Goal: Check status: Check status

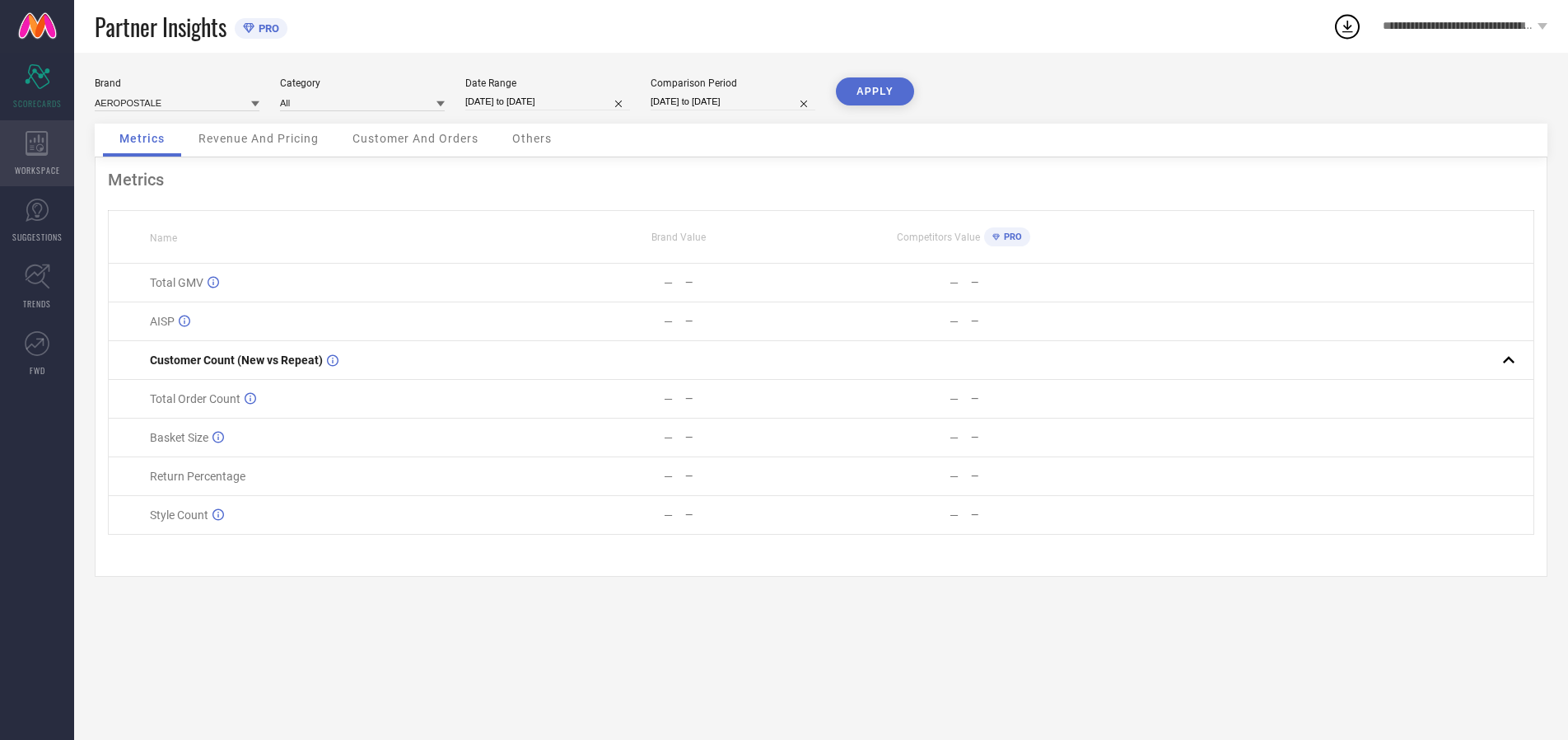
click at [37, 153] on icon at bounding box center [36, 143] width 22 height 25
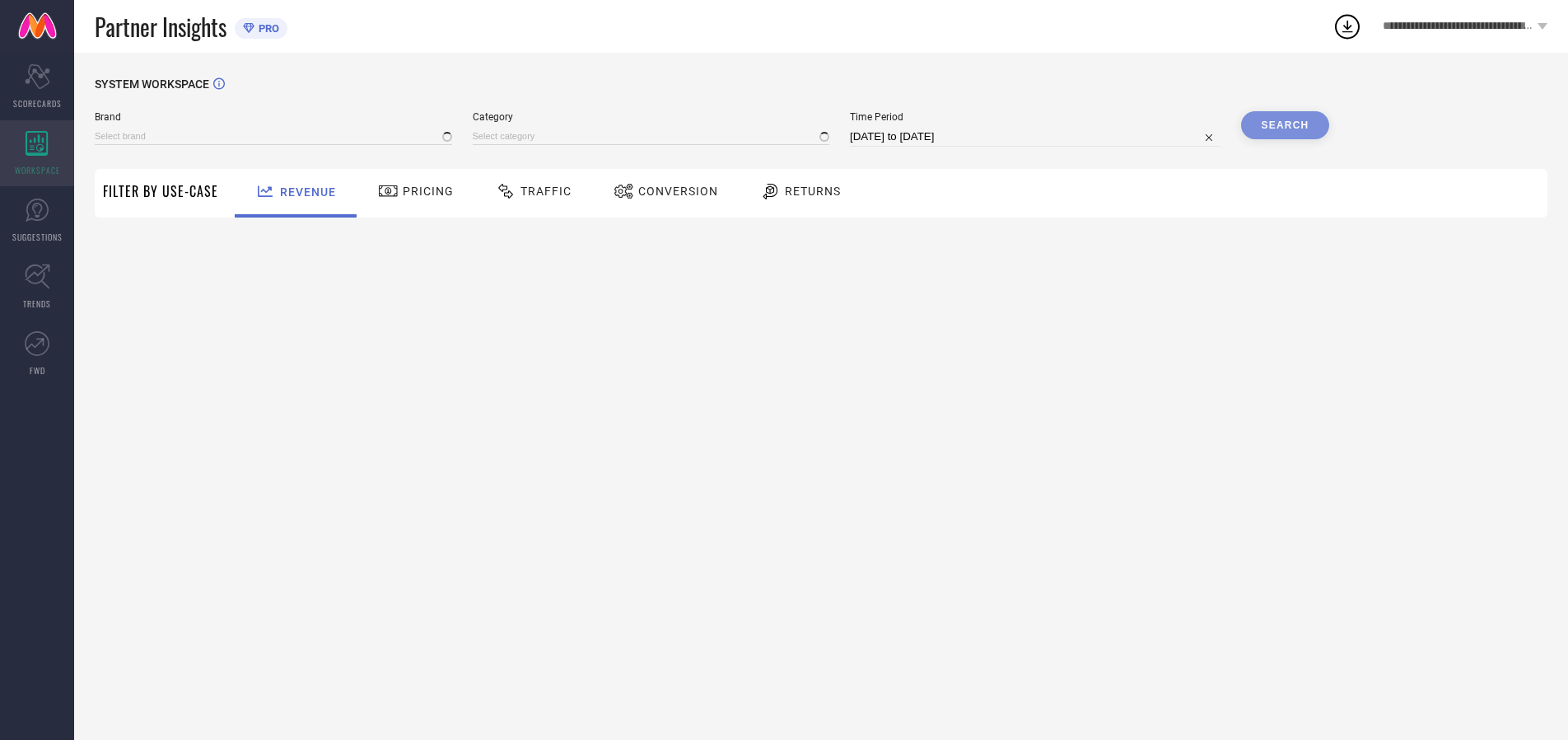
type input "AEROPOSTALE"
type input "All"
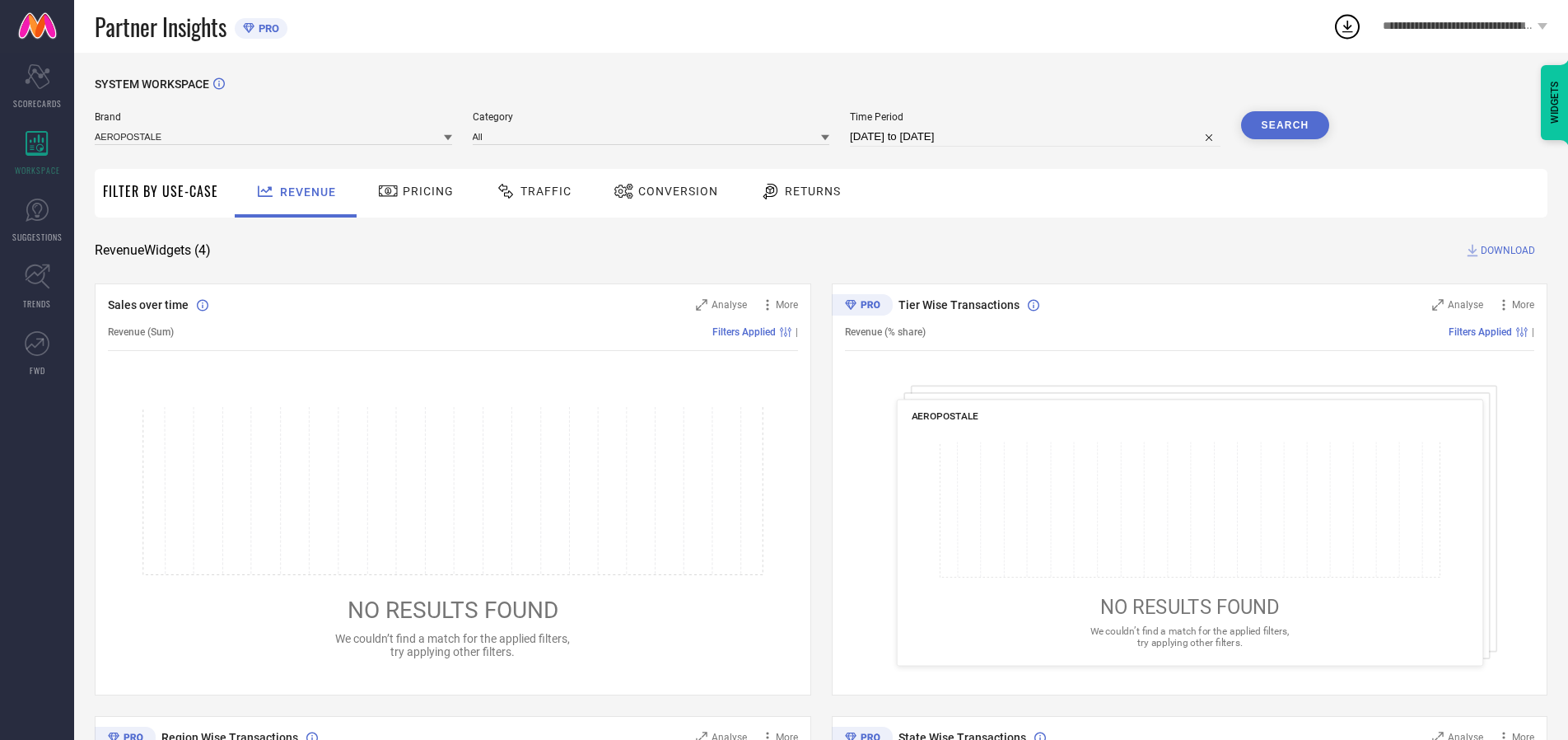
click at [673, 191] on span "Conversion" at bounding box center [678, 190] width 80 height 13
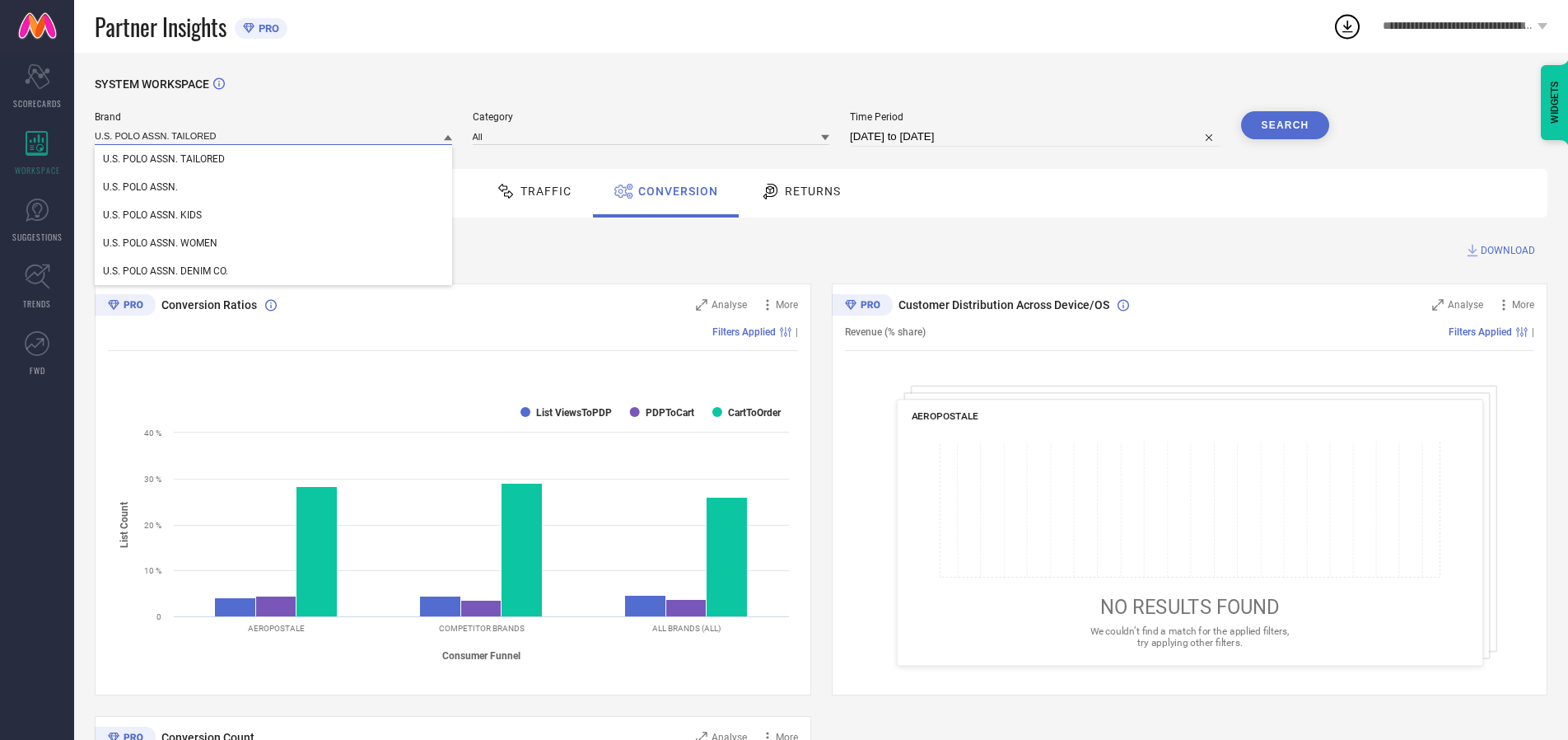
type input "U.S. POLO ASSN. TAILORED"
click at [164, 160] on span "U.S. POLO ASSN. TAILORED" at bounding box center [163, 159] width 122 height 11
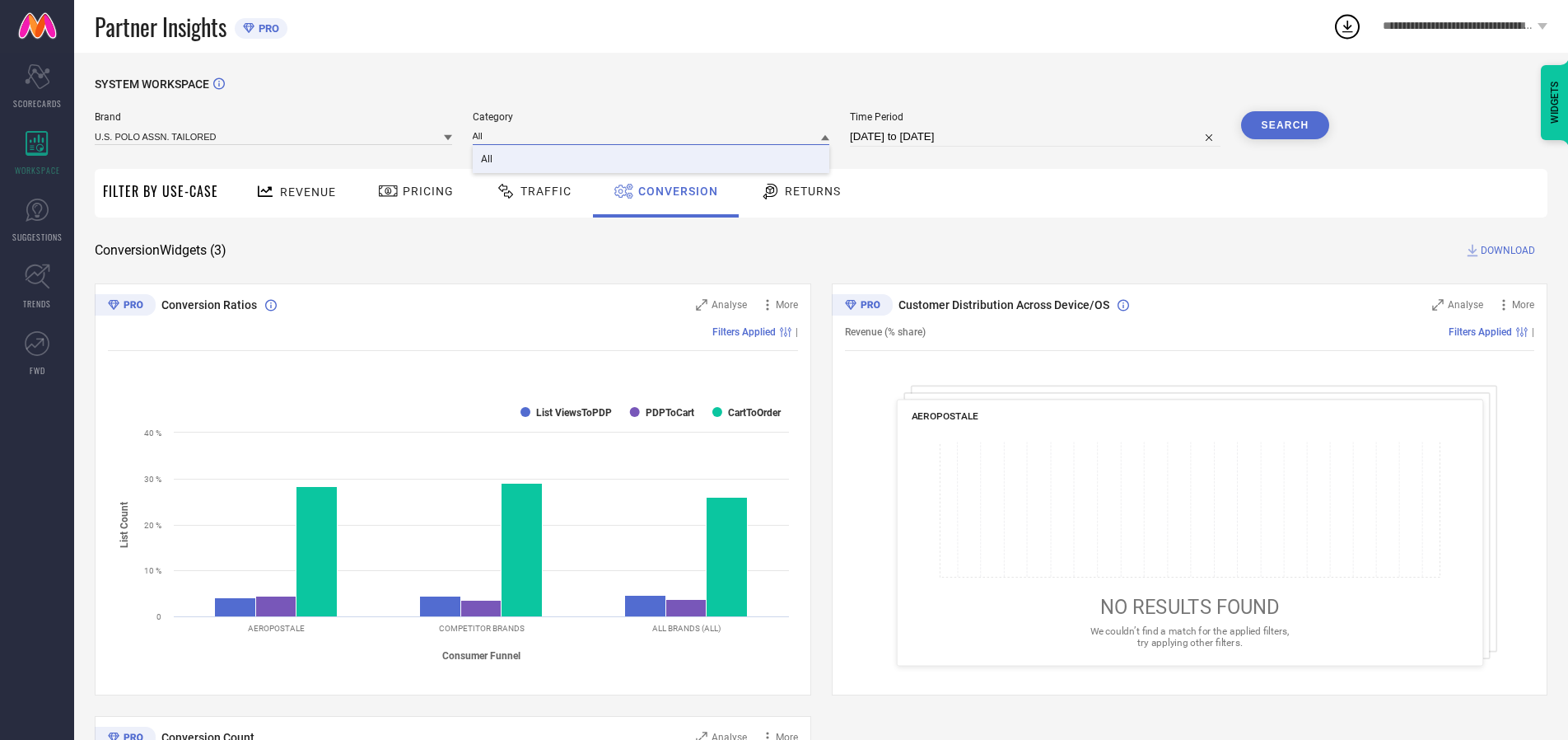
type input "All"
click at [487, 160] on span "All" at bounding box center [486, 159] width 11 height 11
click at [1036, 137] on input "[DATE] to [DATE]" at bounding box center [1035, 137] width 371 height 20
select select "6"
select select "2025"
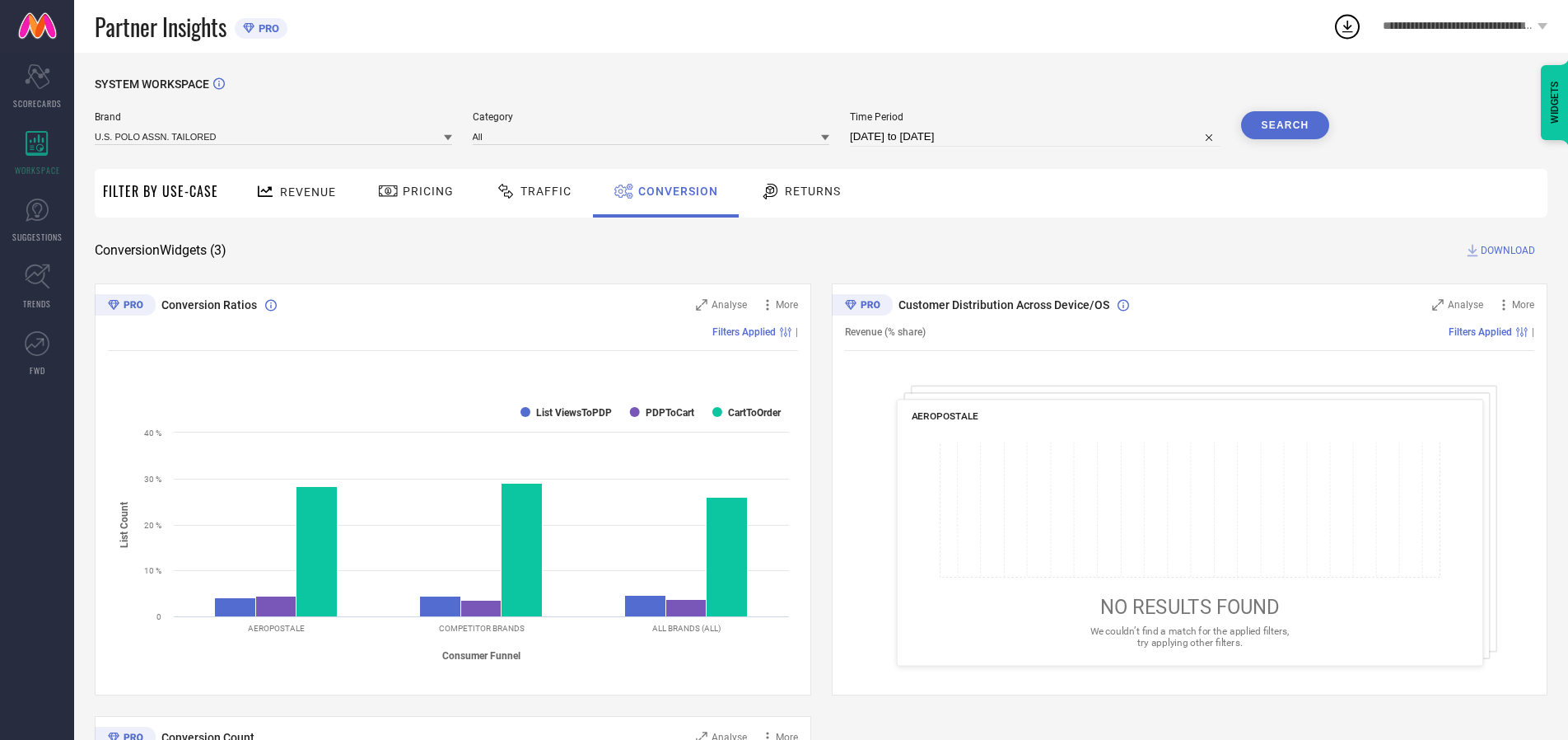
select select "7"
select select "2025"
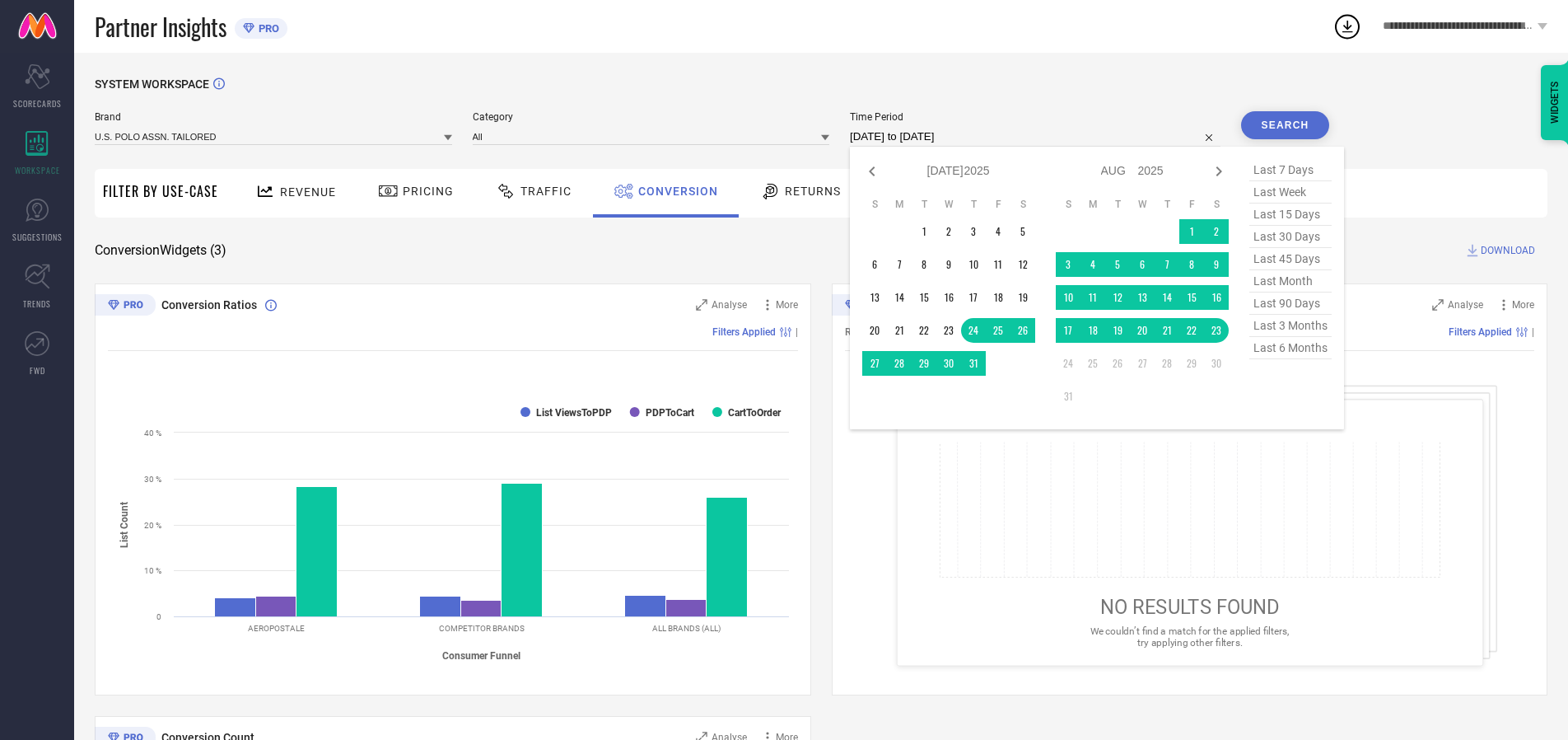
click at [1195, 331] on td "22" at bounding box center [1191, 331] width 25 height 25
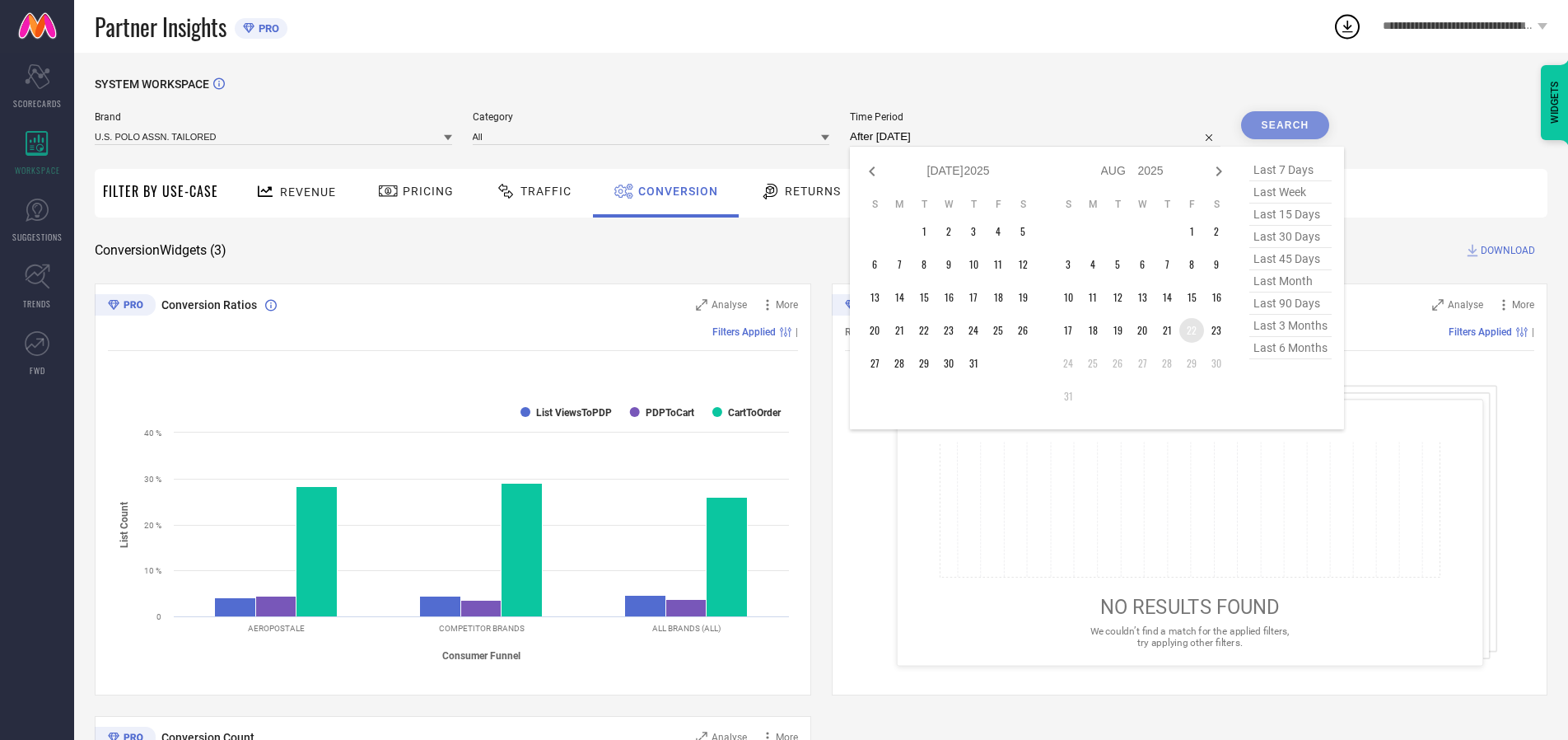
type input "[DATE] to [DATE]"
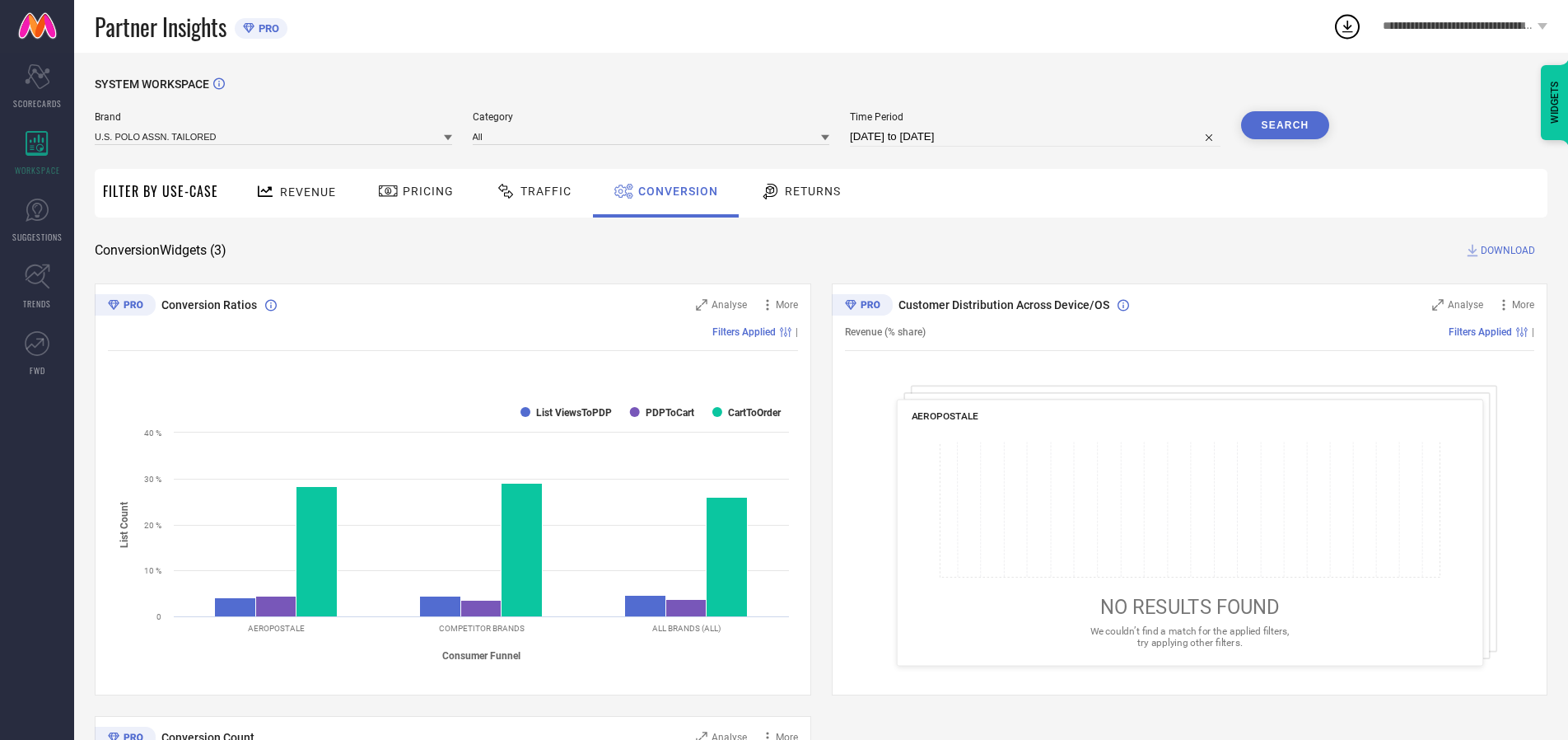
click at [1285, 125] on button "Search" at bounding box center [1285, 125] width 89 height 28
